Goal: Transaction & Acquisition: Purchase product/service

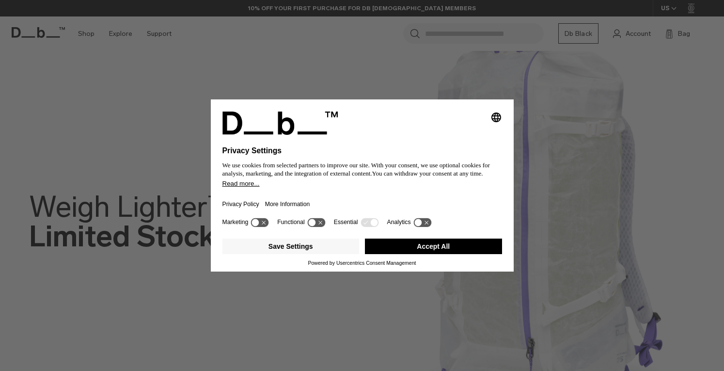
click at [371, 223] on icon at bounding box center [373, 222] width 7 height 7
click at [417, 247] on button "Accept All" at bounding box center [433, 246] width 137 height 16
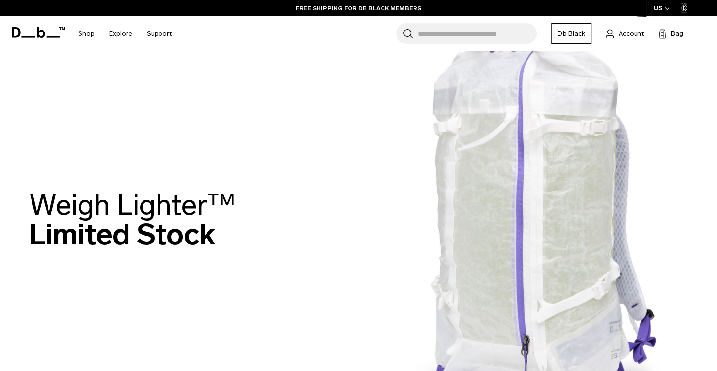
click at [333, 224] on div "Weigh Lighter™  Limited Stock" at bounding box center [358, 222] width 659 height 122
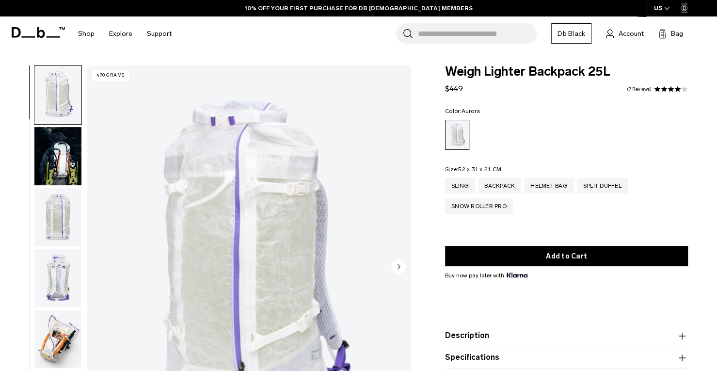
click at [47, 154] on img "button" at bounding box center [57, 156] width 47 height 58
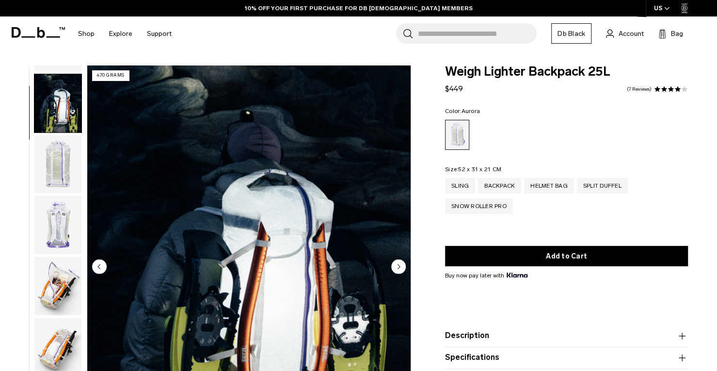
scroll to position [61, 0]
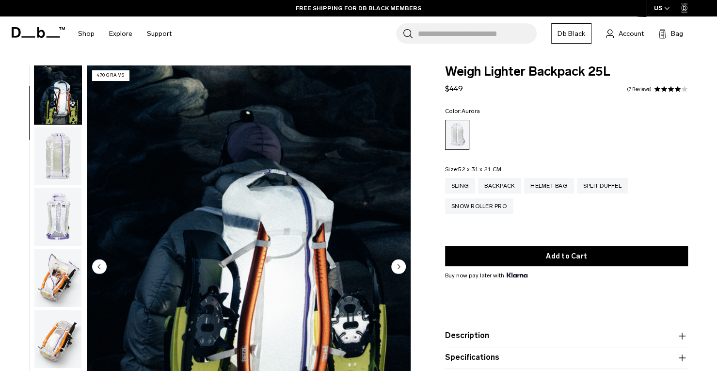
click at [4, 157] on div "02 / 18 470 grams" at bounding box center [208, 269] width 416 height 408
click at [364, 10] on link "FREE RETURNS FOR DB BLACK MEMBERS" at bounding box center [358, 8] width 125 height 9
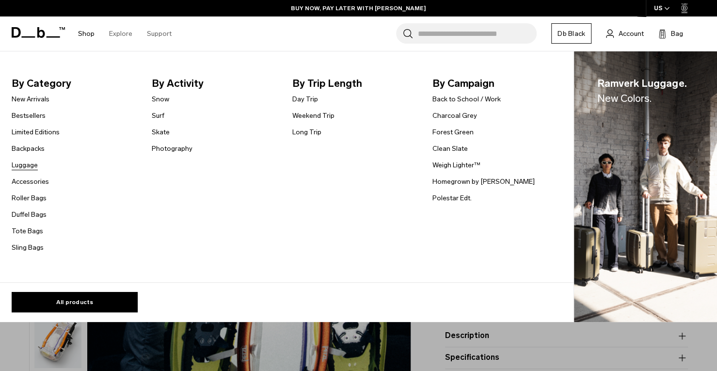
click at [22, 164] on link "Luggage" at bounding box center [25, 165] width 26 height 10
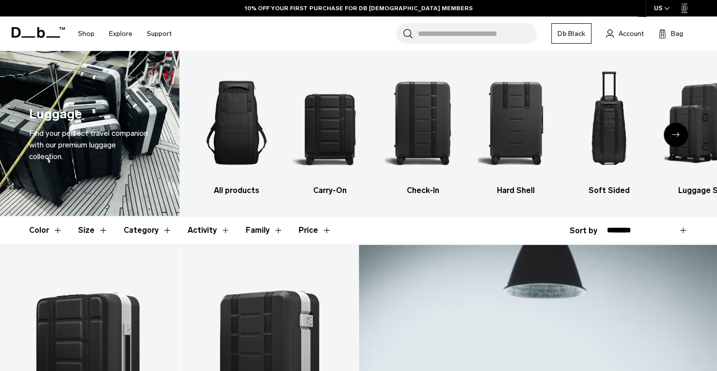
click at [463, 225] on header "Color Size Category Activity Family Price" at bounding box center [358, 230] width 659 height 28
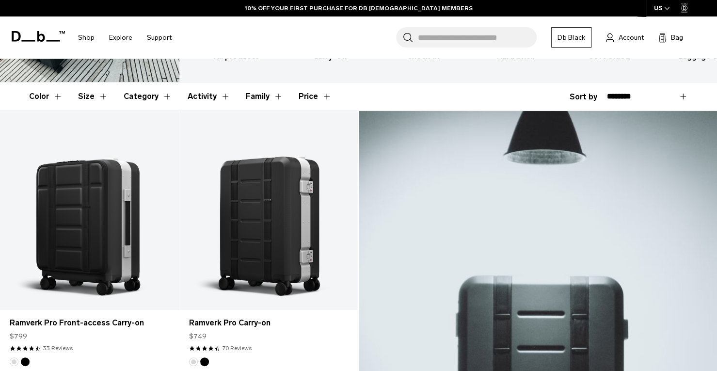
scroll to position [310, 0]
